Goal: Navigation & Orientation: Find specific page/section

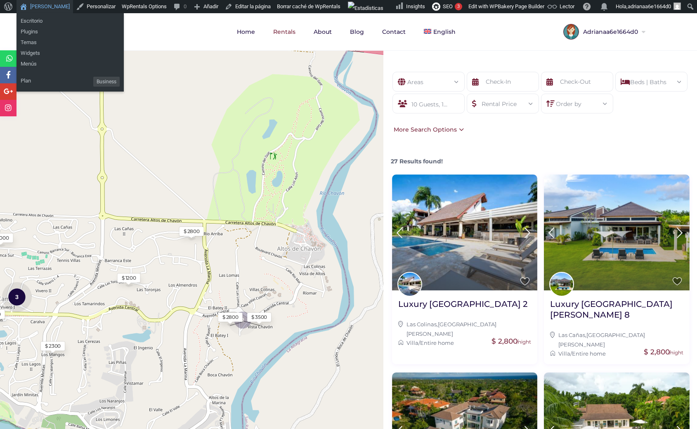
click at [44, 6] on link "[PERSON_NAME]" at bounding box center [44, 6] width 56 height 13
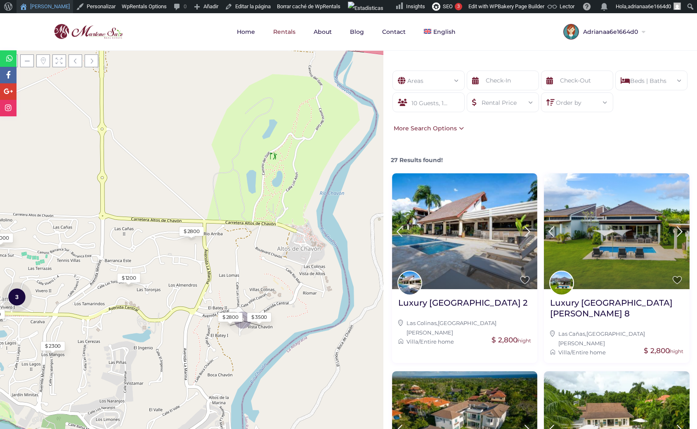
scroll to position [2, 0]
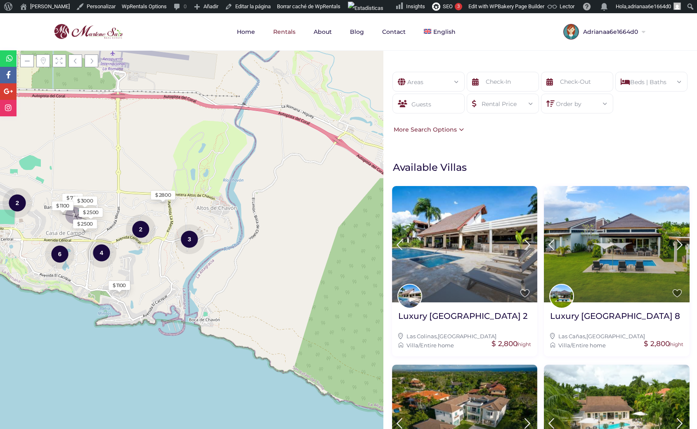
click at [433, 100] on div "Guests" at bounding box center [428, 104] width 72 height 20
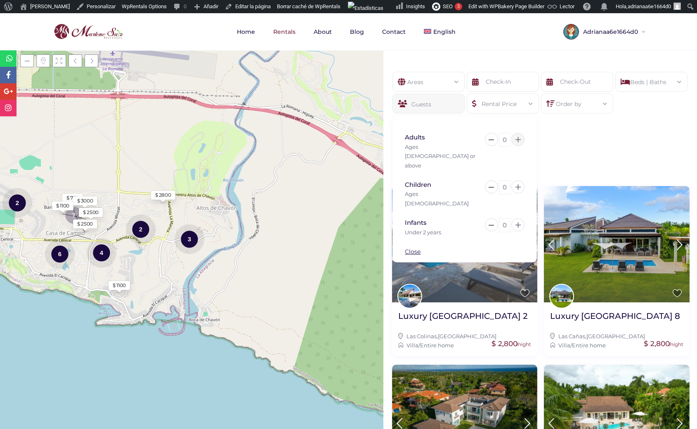
click at [513, 143] on button at bounding box center [517, 139] width 13 height 13
click at [516, 222] on icon at bounding box center [517, 224] width 5 height 5
click at [551, 141] on div "Areas All Areas Casa De Campo (27) - Barranca (1) - Barranca Oeste (1) - Barran…" at bounding box center [539, 102] width 313 height 87
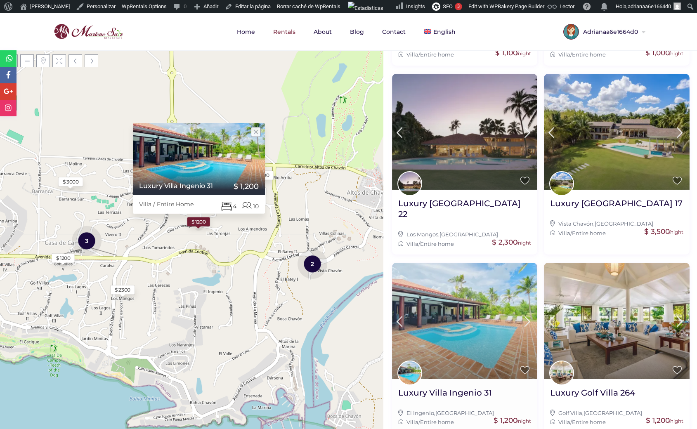
scroll to position [656, 0]
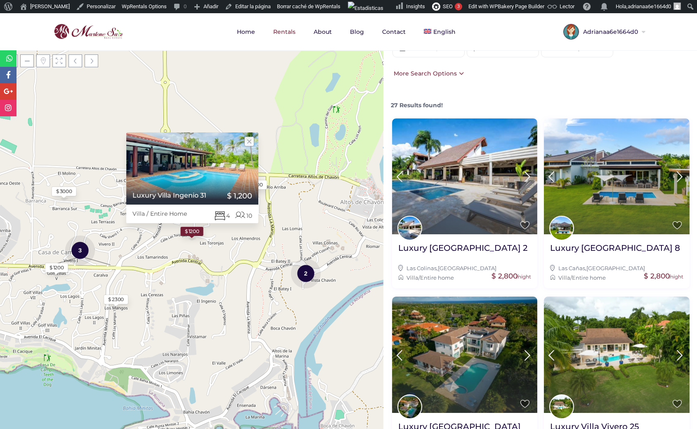
scroll to position [0, 0]
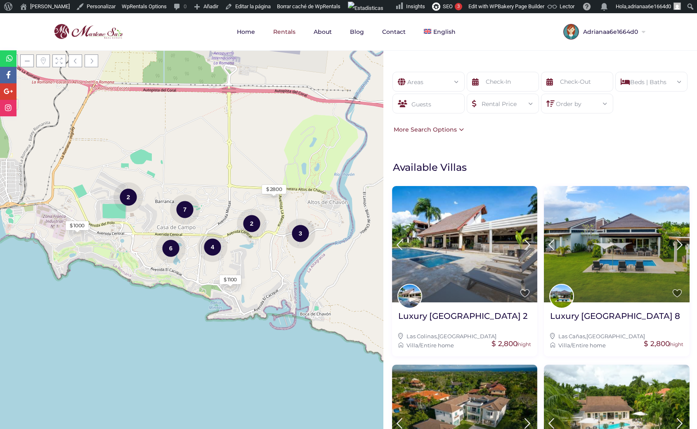
click at [438, 104] on div "Guests" at bounding box center [428, 104] width 72 height 20
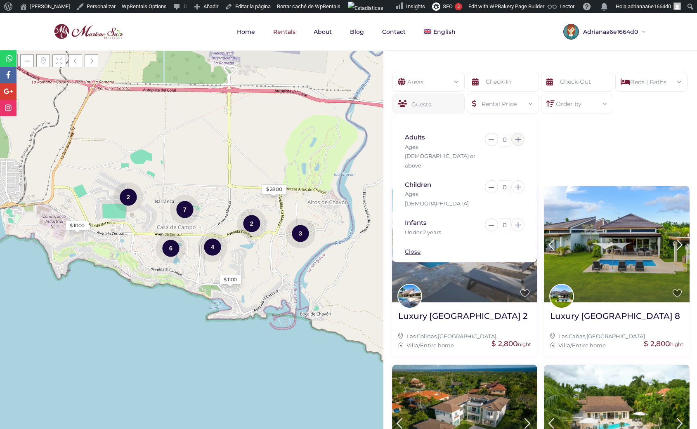
click at [517, 137] on icon at bounding box center [517, 139] width 5 height 5
click at [518, 222] on icon at bounding box center [517, 224] width 5 height 5
click at [577, 136] on div "Areas All Areas Casa De Campo (27) - Barranca (1) - Barranca Oeste (1) - Barran…" at bounding box center [539, 102] width 313 height 87
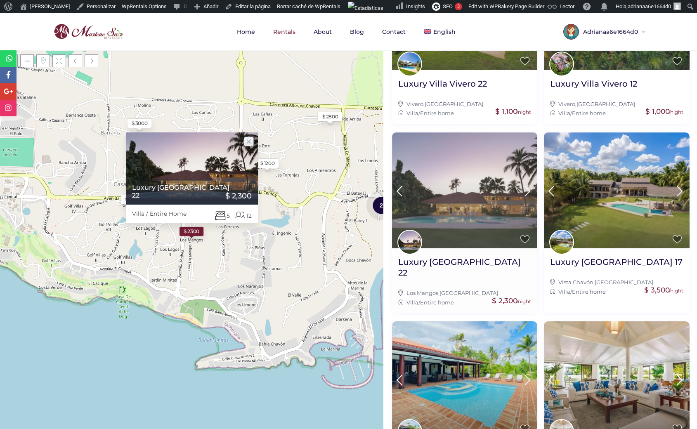
scroll to position [656, 0]
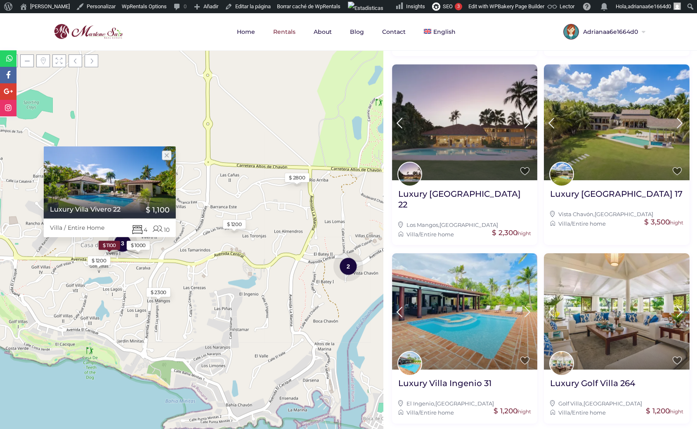
scroll to position [116, 0]
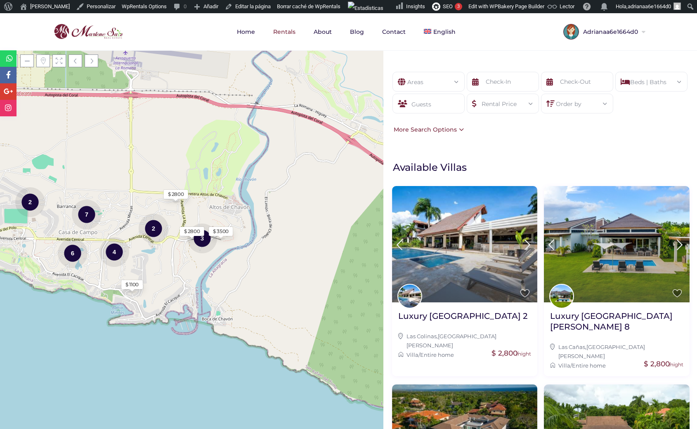
click at [432, 102] on div "Guests" at bounding box center [428, 104] width 72 height 20
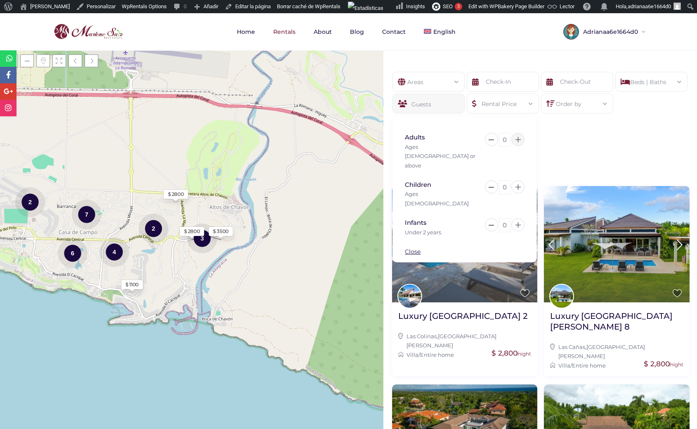
click at [516, 140] on icon at bounding box center [517, 139] width 5 height 5
click at [518, 222] on icon at bounding box center [517, 224] width 5 height 5
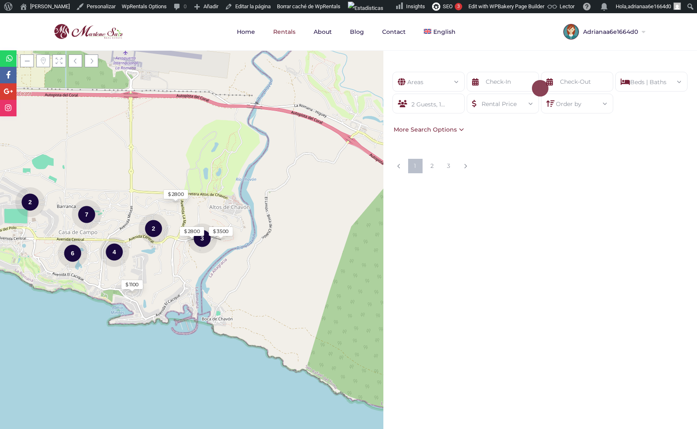
click at [551, 154] on div "Show filters Areas All Areas Casa De Campo (27) - Barranca (1) - Barranca Oeste…" at bounding box center [539, 239] width 313 height 379
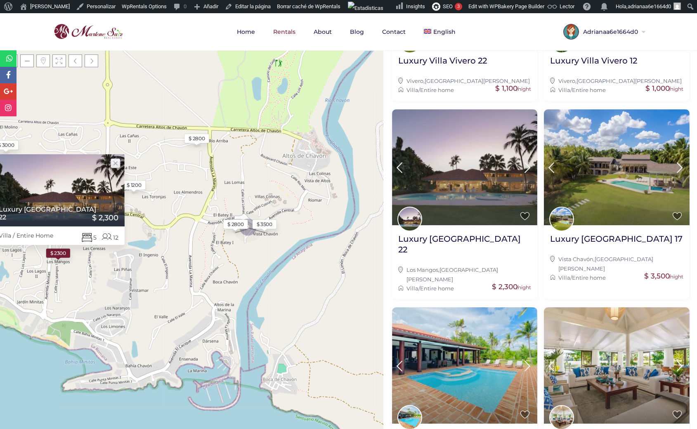
scroll to position [656, 0]
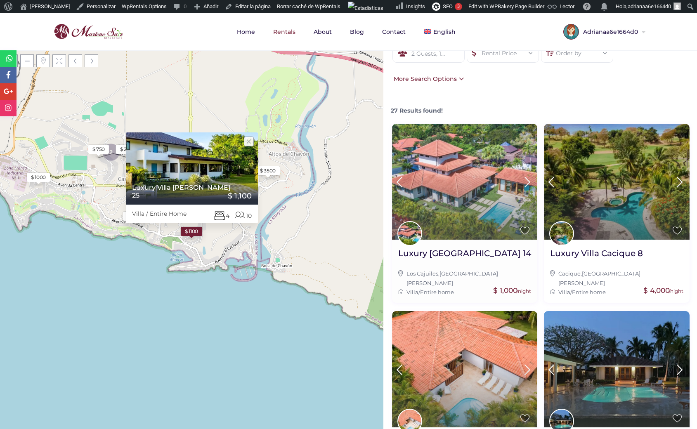
scroll to position [0, 0]
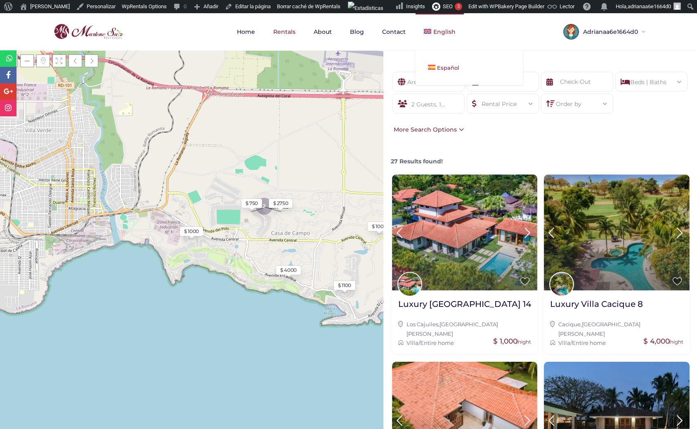
click at [437, 65] on span "Español" at bounding box center [448, 67] width 22 height 7
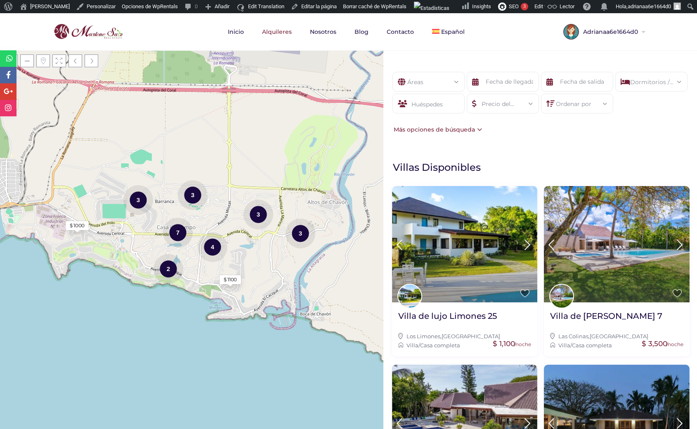
click at [429, 102] on div "Huéspedes" at bounding box center [428, 104] width 72 height 20
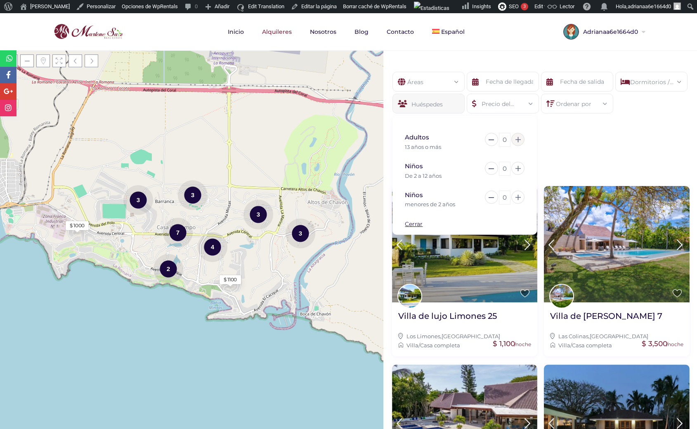
click at [514, 139] on button at bounding box center [517, 139] width 13 height 13
click at [518, 193] on button at bounding box center [517, 197] width 13 height 13
click at [568, 132] on div "Áreas Todas las areas [GEOGRAPHIC_DATA] (27) - [GEOGRAPHIC_DATA] (1) - [GEOGRAP…" at bounding box center [539, 102] width 313 height 87
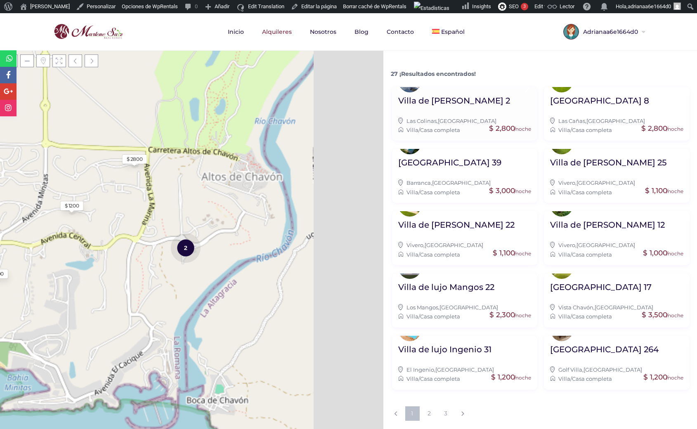
scroll to position [656, 0]
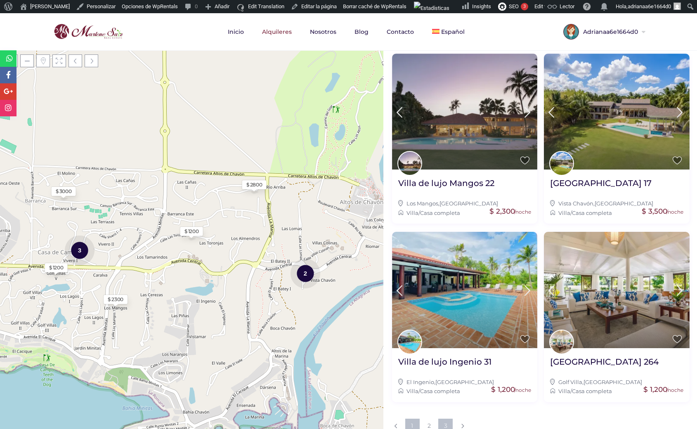
click at [444, 419] on link "3" at bounding box center [445, 426] width 14 height 14
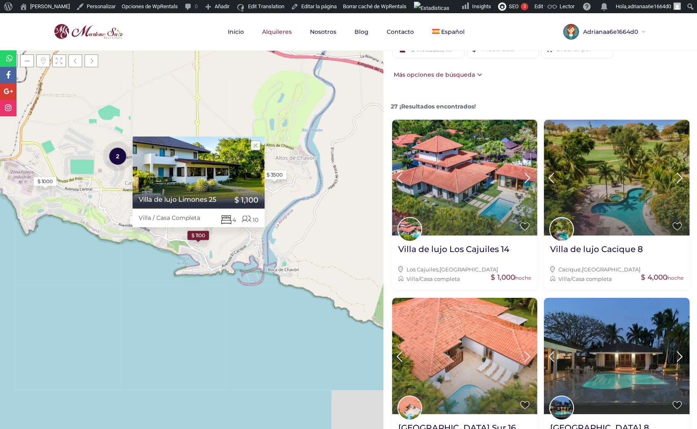
scroll to position [0, 0]
